Goal: Information Seeking & Learning: Learn about a topic

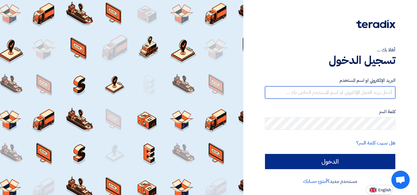
type input "[EMAIL_ADDRESS][DOMAIN_NAME]"
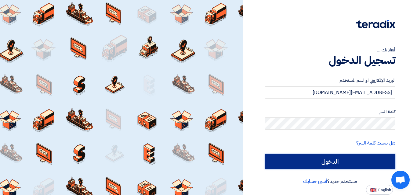
click at [323, 163] on input "الدخول" at bounding box center [330, 161] width 130 height 15
click at [332, 163] on input "الدخول" at bounding box center [330, 161] width 130 height 15
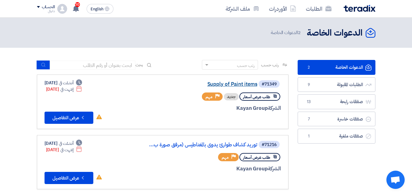
click at [237, 85] on link "Supply of Paint items" at bounding box center [196, 84] width 122 height 5
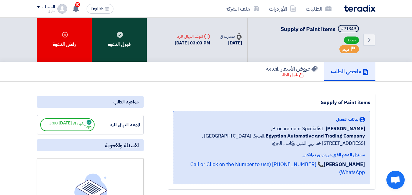
click at [130, 36] on div "قبول الدعوه" at bounding box center [119, 40] width 55 height 44
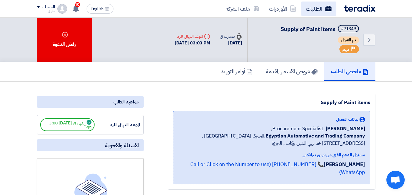
click at [317, 8] on link "الطلبات" at bounding box center [318, 9] width 35 height 14
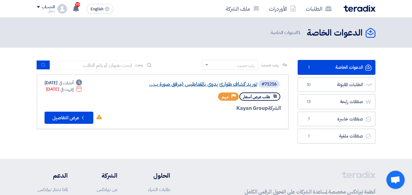
click at [240, 82] on link "توريد كشاف طوارئ يدوى بالمغناطيس (مرفق صورة ب..." at bounding box center [196, 84] width 122 height 5
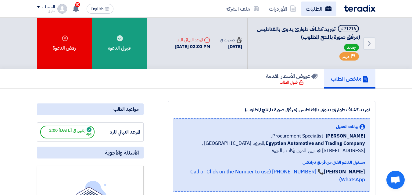
click at [323, 5] on link "الطلبات" at bounding box center [318, 9] width 35 height 14
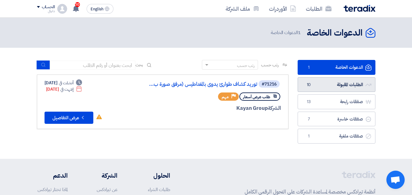
click at [350, 88] on link "الطلبات المقبولة الطلبات المقبولة 10" at bounding box center [337, 84] width 78 height 15
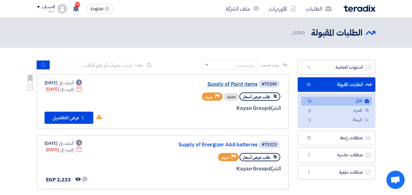
click at [241, 84] on link "Supply of Paint items" at bounding box center [196, 84] width 122 height 5
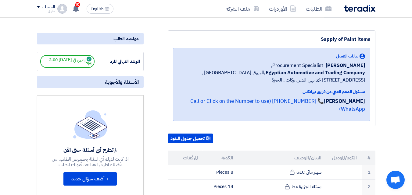
scroll to position [30, 0]
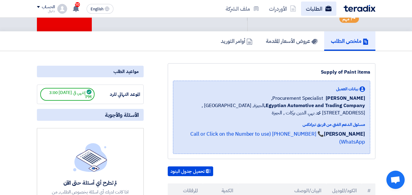
click at [317, 8] on link "الطلبات" at bounding box center [318, 9] width 35 height 14
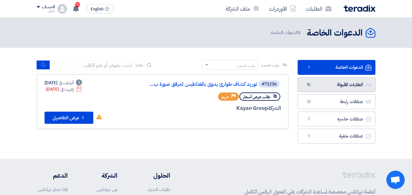
click at [317, 89] on link "الطلبات المقبولة الطلبات المقبولة 10" at bounding box center [337, 84] width 78 height 15
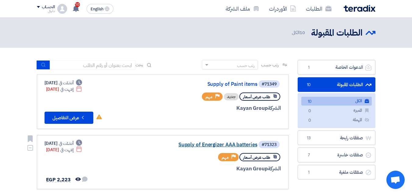
click at [228, 145] on link "Supply of Energizer AAA batteries" at bounding box center [196, 144] width 122 height 5
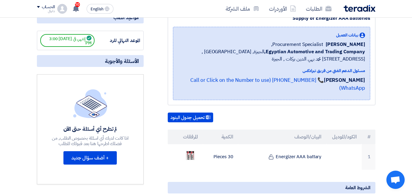
scroll to position [91, 0]
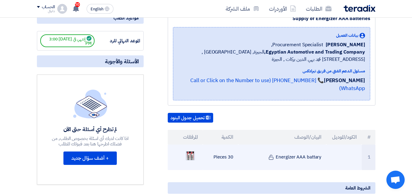
click at [191, 150] on img at bounding box center [190, 156] width 9 height 18
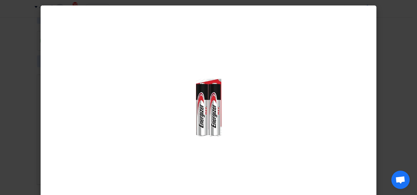
click at [401, 97] on modal-container at bounding box center [208, 97] width 417 height 195
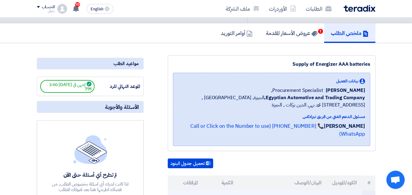
scroll to position [0, 0]
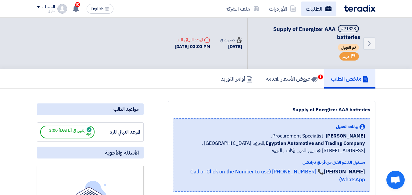
click at [325, 9] on link "الطلبات" at bounding box center [318, 9] width 35 height 14
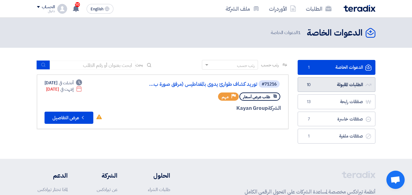
click at [351, 84] on link "الطلبات المقبولة الطلبات المقبولة 10" at bounding box center [337, 84] width 78 height 15
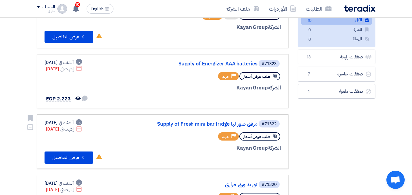
scroll to position [91, 0]
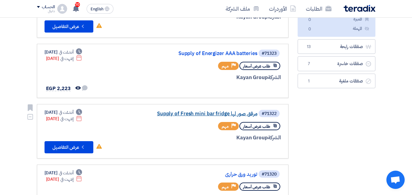
click at [215, 114] on link "Supply of Fresh mini bar fridge مرفق صور لها" at bounding box center [196, 113] width 122 height 5
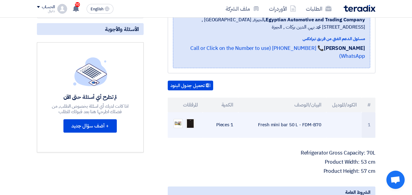
scroll to position [122, 0]
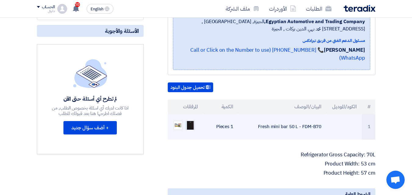
click at [192, 120] on img at bounding box center [190, 126] width 9 height 12
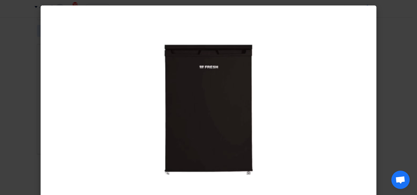
click at [416, 95] on modal-container at bounding box center [208, 97] width 417 height 195
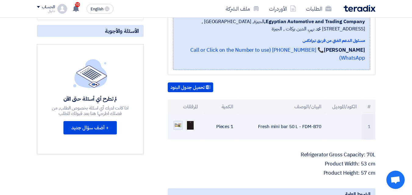
click at [179, 122] on img at bounding box center [178, 125] width 9 height 6
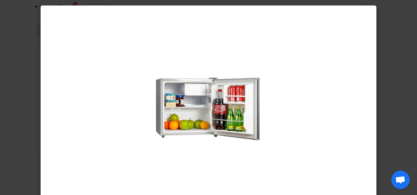
click at [399, 78] on modal-container at bounding box center [208, 97] width 417 height 195
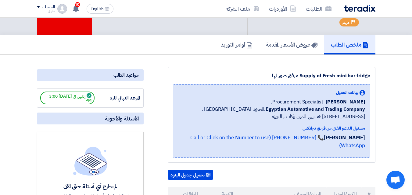
scroll to position [0, 0]
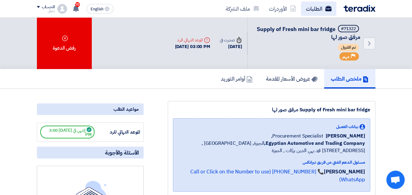
click at [317, 11] on link "الطلبات" at bounding box center [318, 9] width 35 height 14
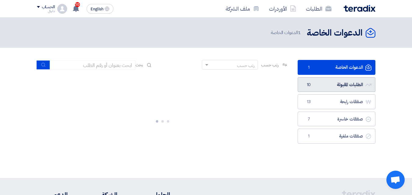
click at [337, 87] on link "الطلبات المقبولة الطلبات المقبولة 10" at bounding box center [337, 84] width 78 height 15
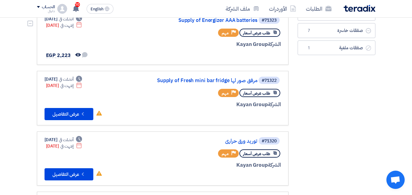
scroll to position [152, 0]
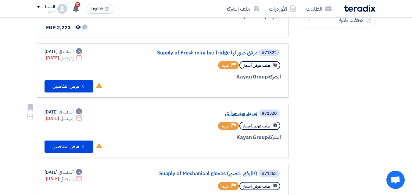
click at [240, 115] on link "توريد ورق حراري" at bounding box center [196, 113] width 122 height 5
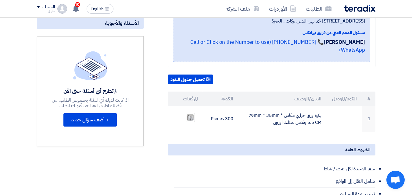
scroll to position [122, 0]
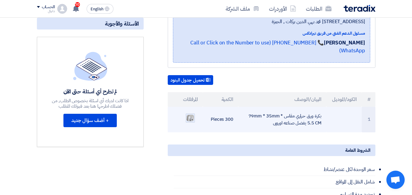
click at [190, 114] on img at bounding box center [190, 118] width 9 height 8
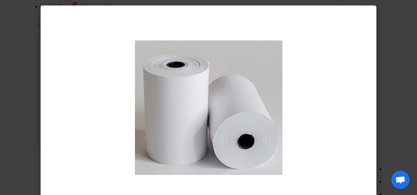
click at [407, 77] on modal-container at bounding box center [208, 97] width 417 height 195
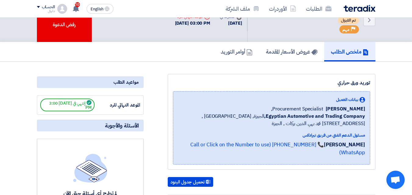
scroll to position [0, 0]
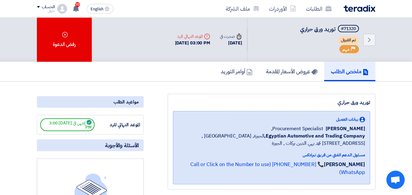
click at [351, 71] on h5 "ملخص الطلب" at bounding box center [350, 71] width 38 height 7
click at [318, 10] on link "الطلبات" at bounding box center [318, 9] width 35 height 14
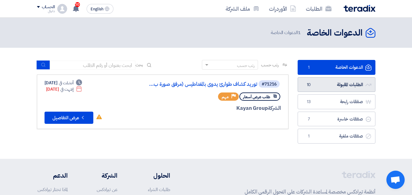
click at [356, 85] on link "الطلبات المقبولة الطلبات المقبولة 10" at bounding box center [337, 84] width 78 height 15
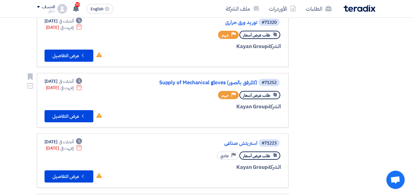
scroll to position [244, 0]
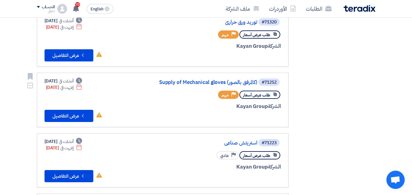
click at [213, 79] on div "#71252 Supply of Mechanical gloves (كالمرفق بالصور)" at bounding box center [207, 82] width 147 height 9
click at [212, 81] on link "Supply of Mechanical gloves (كالمرفق بالصور)" at bounding box center [196, 82] width 122 height 5
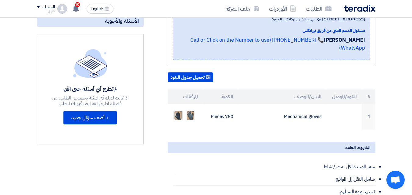
scroll to position [152, 0]
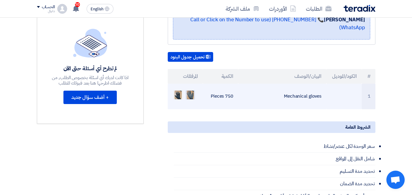
click at [192, 90] on img at bounding box center [190, 95] width 9 height 11
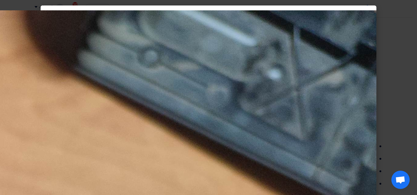
click at [411, 66] on modal-container at bounding box center [208, 97] width 417 height 195
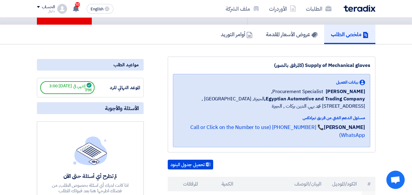
scroll to position [0, 0]
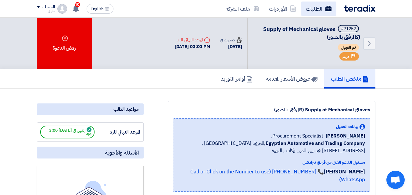
click at [321, 12] on link "الطلبات" at bounding box center [318, 9] width 35 height 14
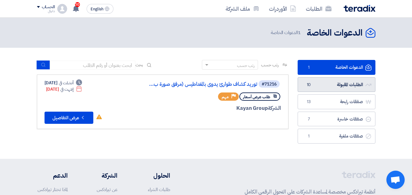
click at [350, 81] on link "الطلبات المقبولة الطلبات المقبولة 10" at bounding box center [337, 84] width 78 height 15
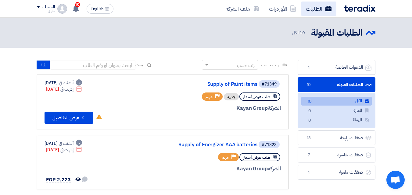
click at [324, 9] on link "الطلبات" at bounding box center [318, 9] width 35 height 14
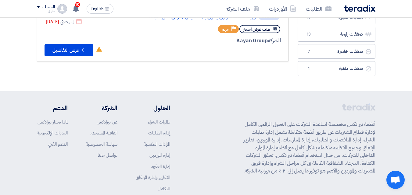
scroll to position [103, 0]
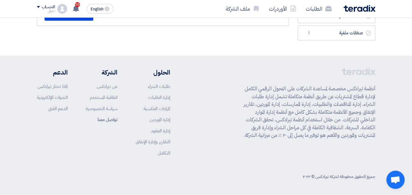
click at [107, 119] on link "تواصل معنا" at bounding box center [108, 120] width 20 height 7
click at [59, 109] on link "الدعم الفني" at bounding box center [58, 109] width 20 height 7
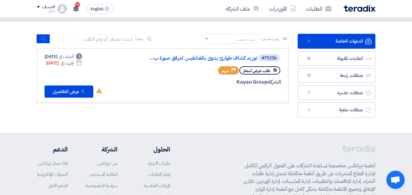
scroll to position [0, 0]
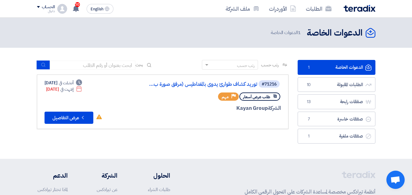
click at [337, 68] on link "الدعوات الخاصة الدعوات الخاصة 1" at bounding box center [337, 67] width 78 height 15
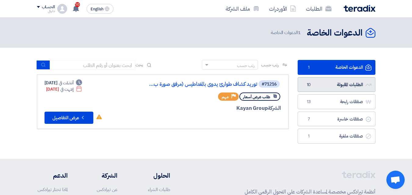
click at [320, 82] on link "الطلبات المقبولة الطلبات المقبولة 10" at bounding box center [337, 84] width 78 height 15
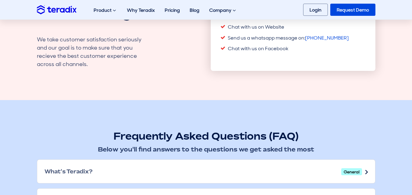
scroll to position [61, 0]
